Goal: Information Seeking & Learning: Learn about a topic

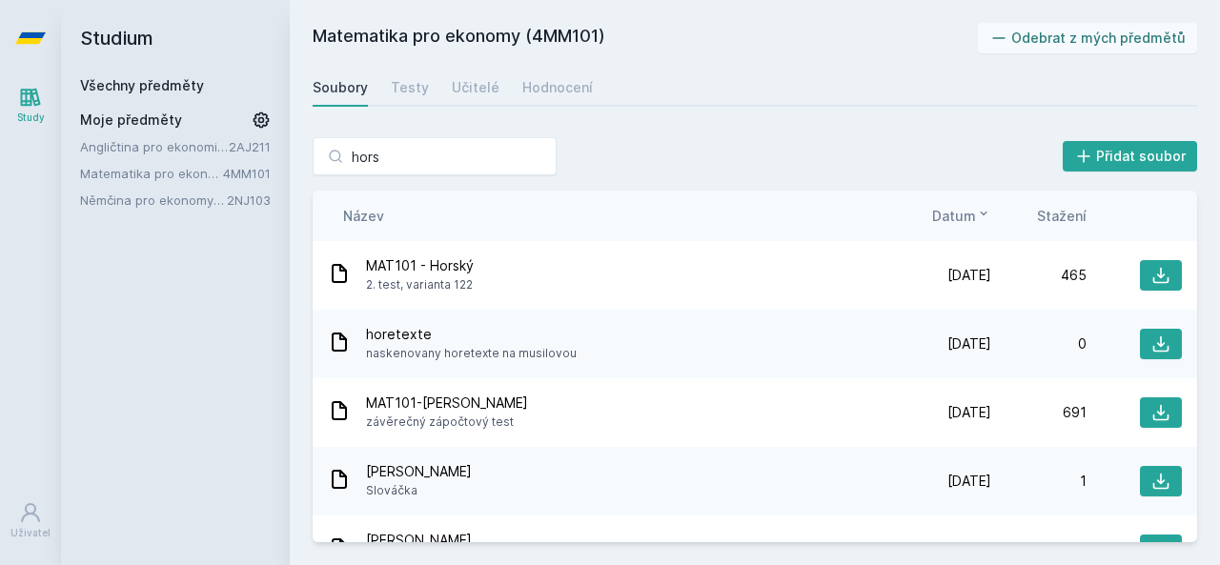
scroll to position [841, 0]
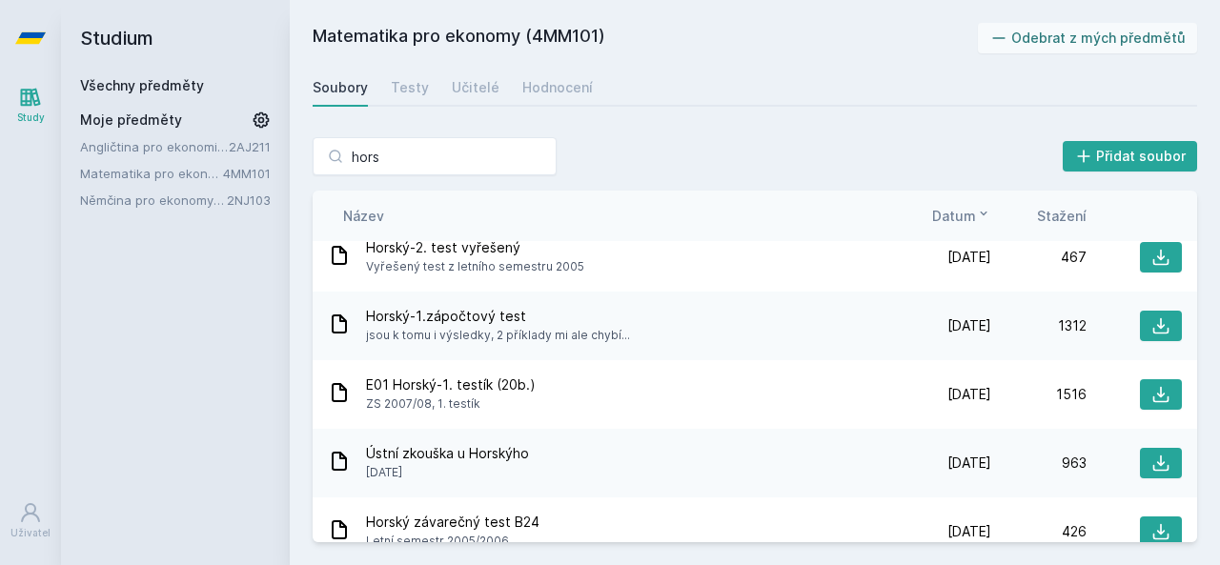
click at [135, 76] on div "Všechny předměty" at bounding box center [175, 85] width 191 height 19
click at [133, 76] on div "Všechny předměty" at bounding box center [175, 85] width 191 height 19
click at [126, 85] on link "Všechny předměty" at bounding box center [142, 85] width 124 height 16
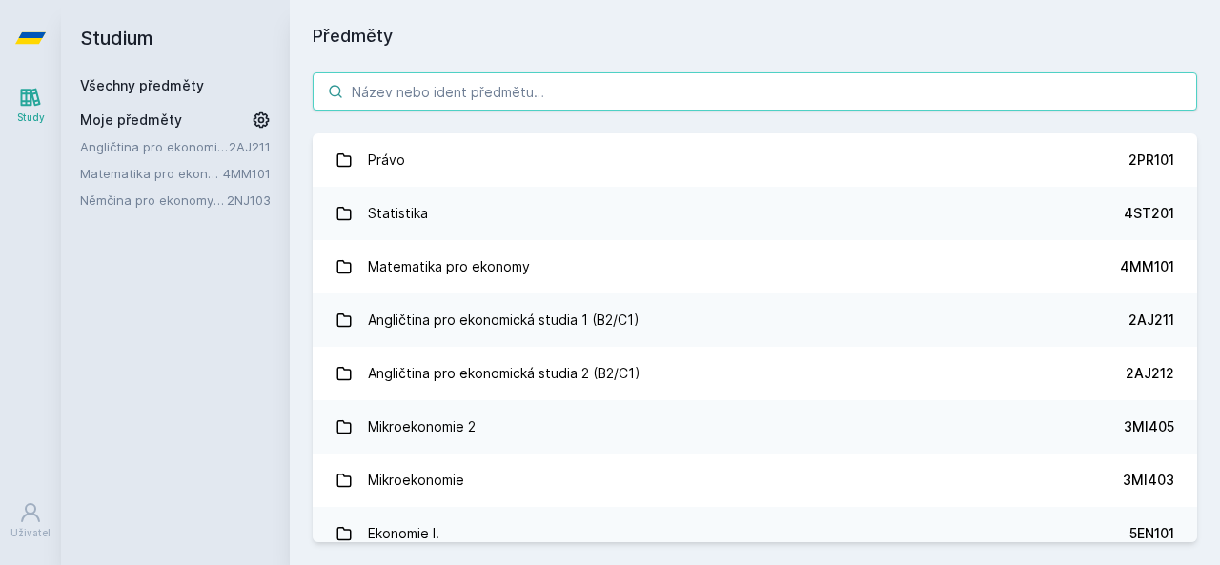
click at [386, 86] on input "search" at bounding box center [755, 91] width 884 height 38
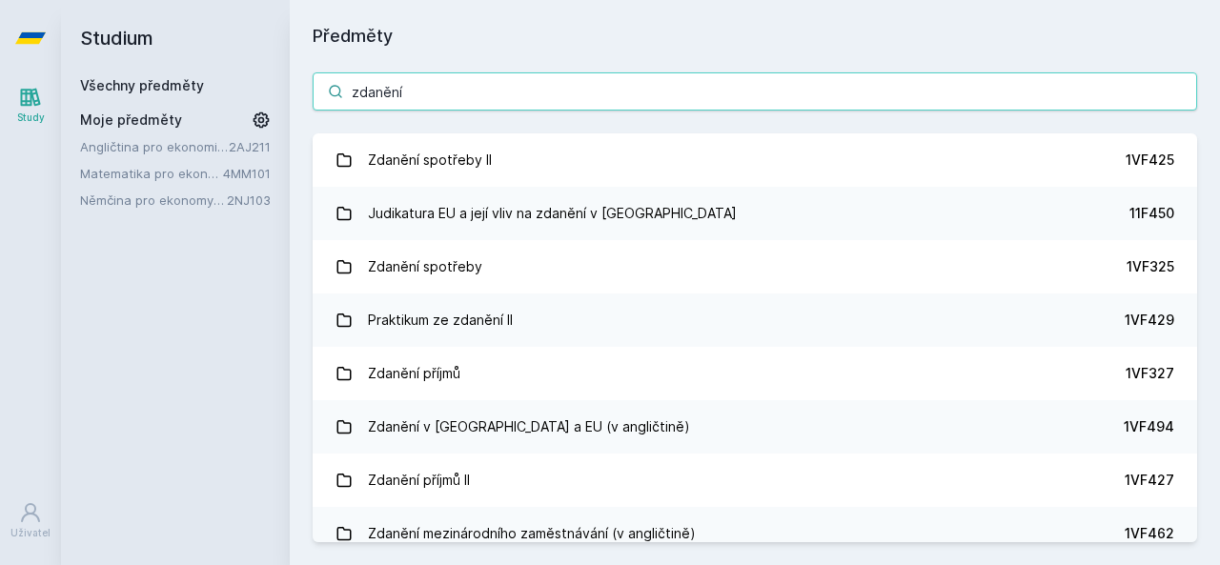
type input "zdanění"
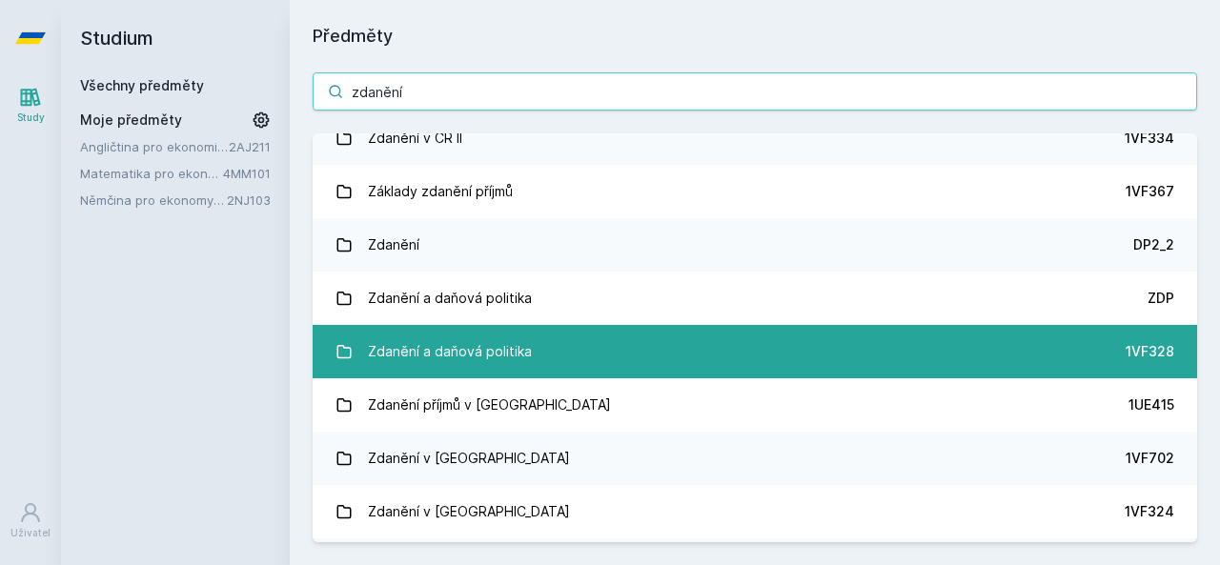
scroll to position [539, 0]
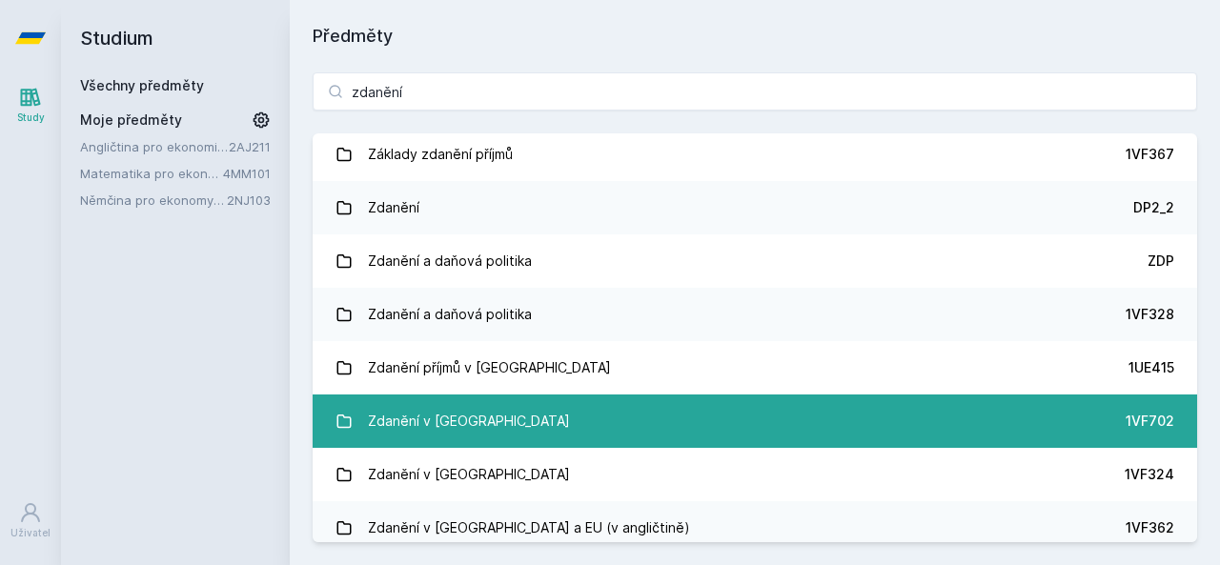
click at [429, 435] on div "Zdanění v [GEOGRAPHIC_DATA]" at bounding box center [469, 421] width 202 height 38
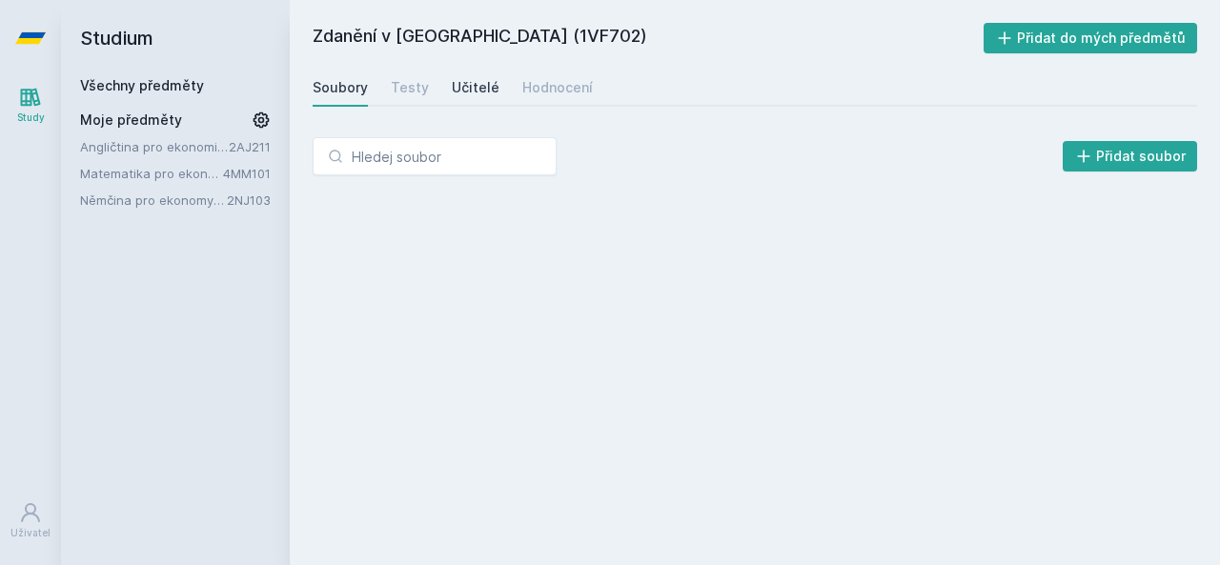
click at [465, 78] on div "Učitelé" at bounding box center [476, 87] width 48 height 19
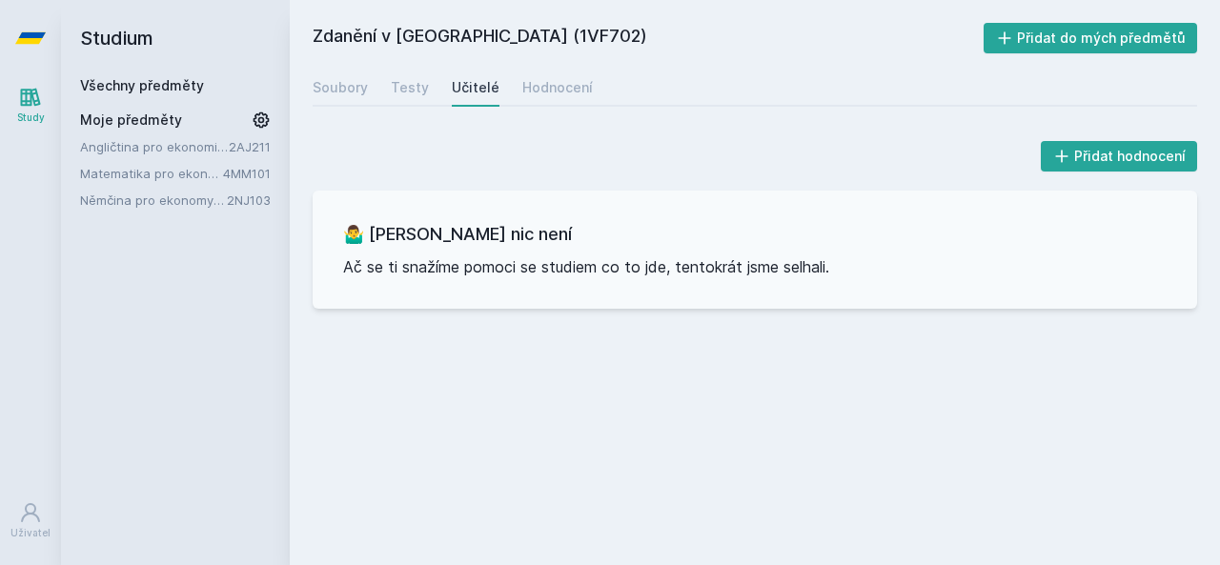
click at [434, 87] on div "Soubory Testy Učitelé Hodnocení" at bounding box center [755, 88] width 884 height 38
click at [415, 91] on div "Testy" at bounding box center [410, 87] width 38 height 19
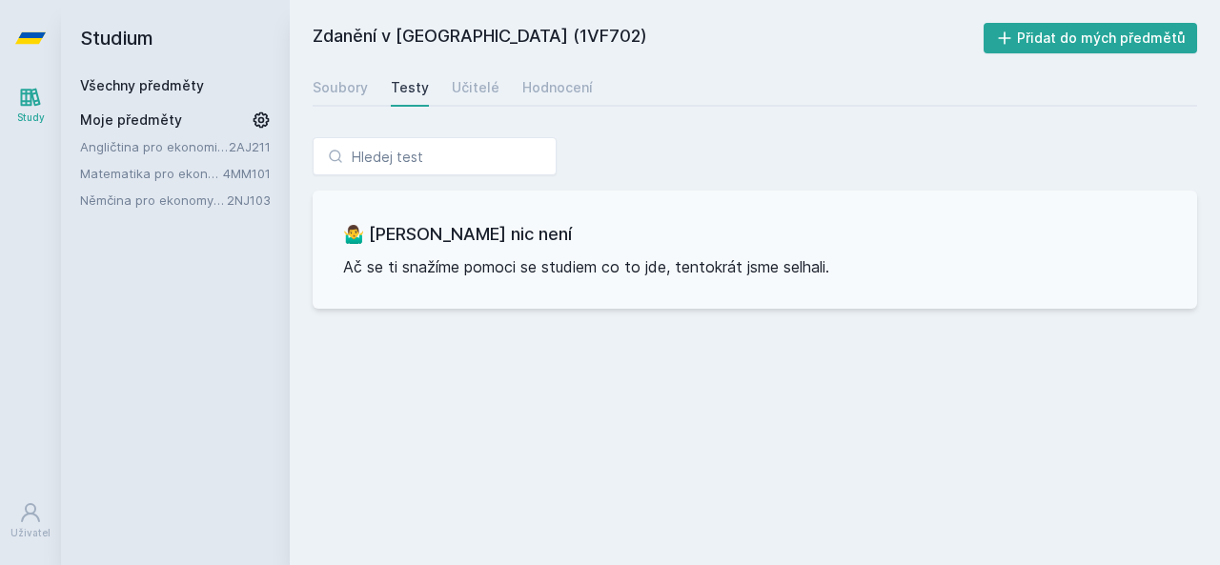
click at [106, 129] on span "Moje předměty" at bounding box center [131, 120] width 102 height 19
click at [105, 139] on link "Angličtina pro ekonomická studia 1 (B2/C1)" at bounding box center [154, 146] width 149 height 19
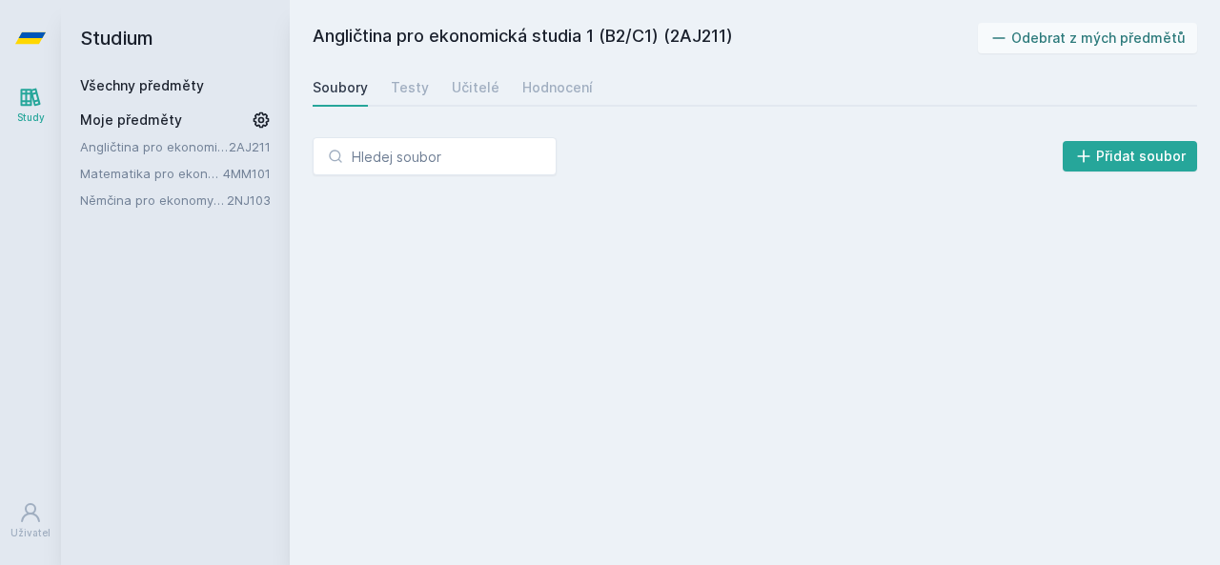
click at [105, 165] on link "Matematika pro ekonomy" at bounding box center [151, 173] width 143 height 19
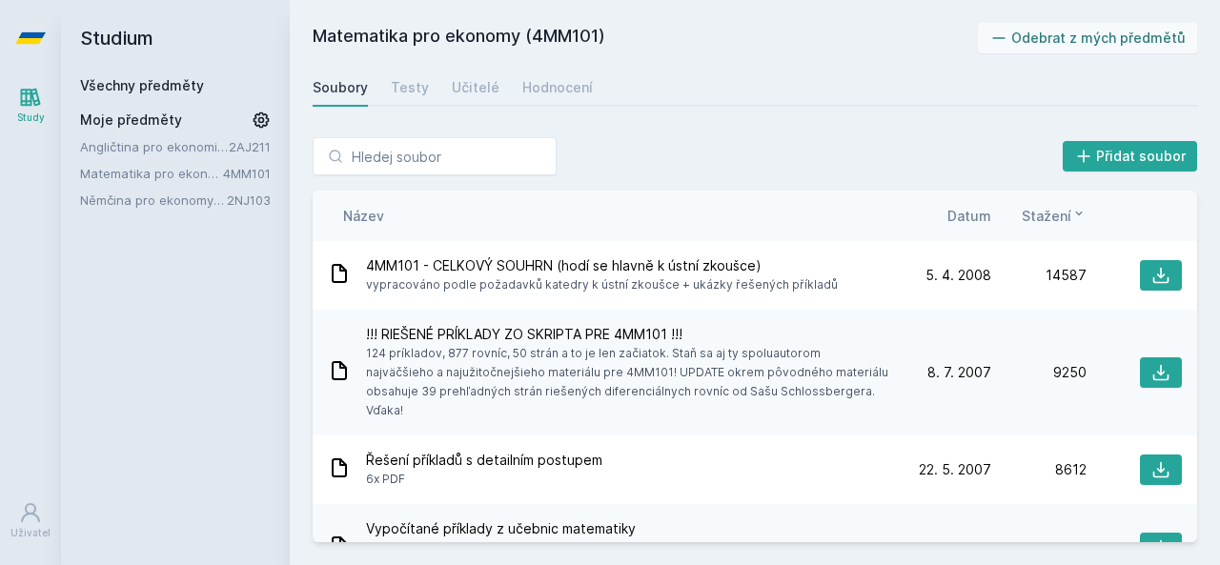
click at [137, 148] on link "Angličtina pro ekonomická studia 1 (B2/C1)" at bounding box center [154, 146] width 149 height 19
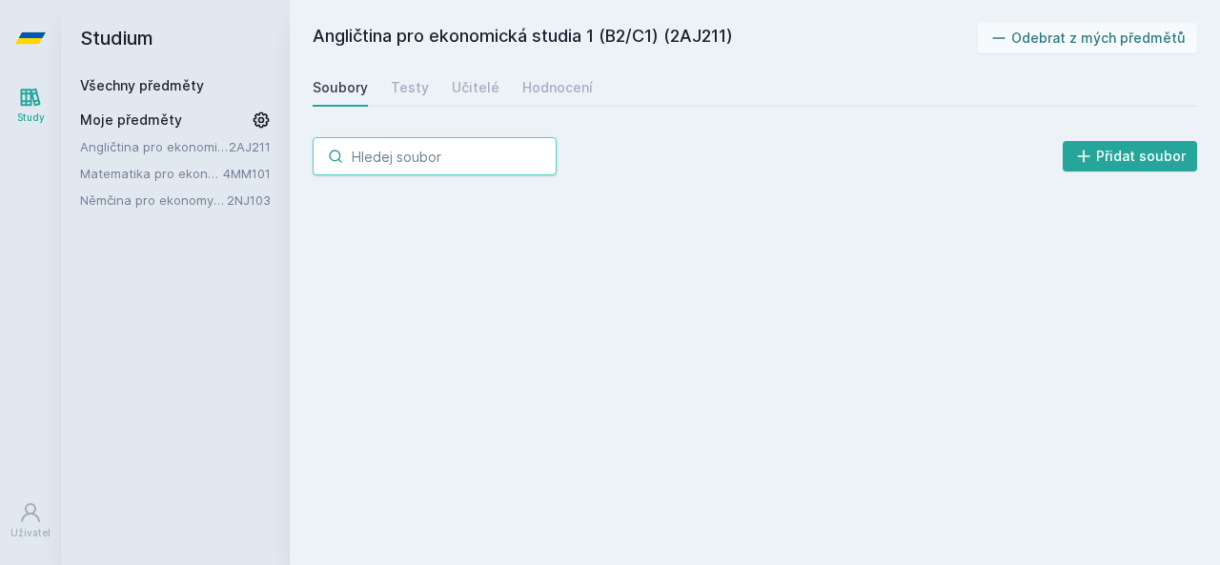
click at [400, 157] on input "search" at bounding box center [435, 156] width 244 height 38
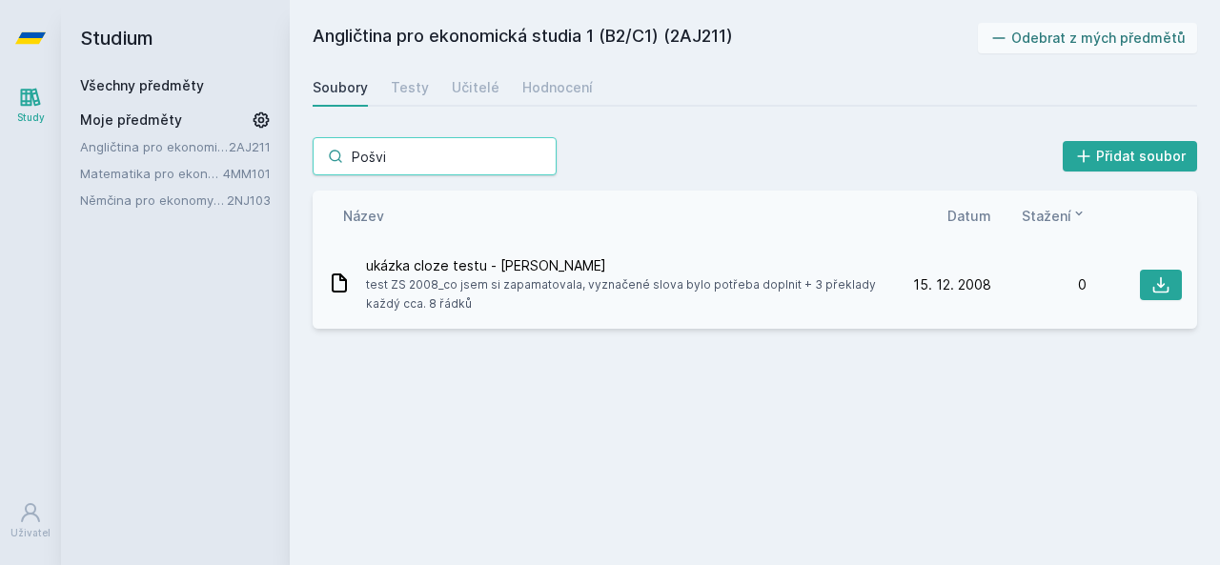
type input "Pošvi"
click at [503, 297] on span "test ZS 2008_co jsem si zapamatovala, vyznačené slova bylo potřeba doplnit + 3 …" at bounding box center [627, 294] width 522 height 38
click at [1153, 283] on icon at bounding box center [1160, 284] width 19 height 19
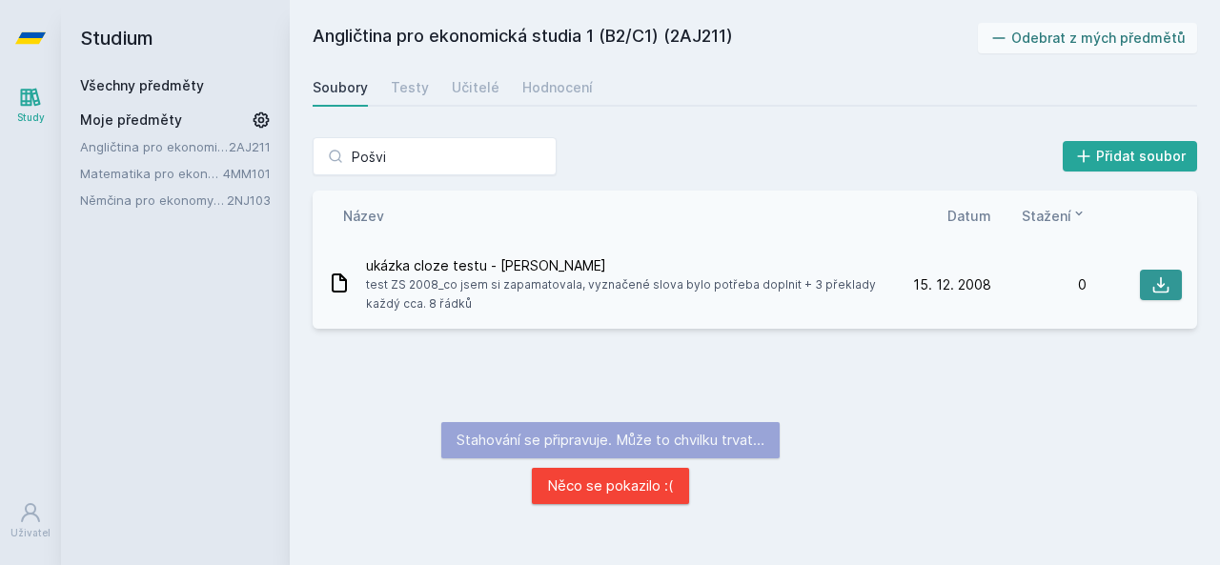
click at [1166, 291] on icon at bounding box center [1161, 285] width 16 height 16
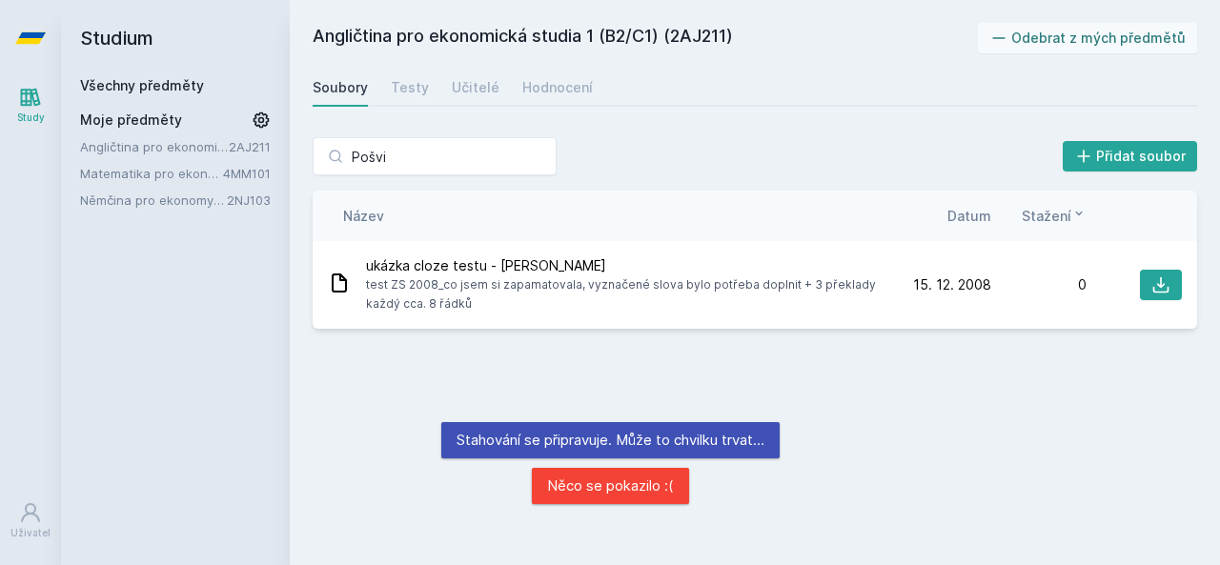
click at [1012, 407] on div "Angličtina pro ekonomická studia 1 (B2/C1) (2AJ211) Odebrat z mých předmětů [GE…" at bounding box center [755, 282] width 884 height 519
